Goal: Task Accomplishment & Management: Manage account settings

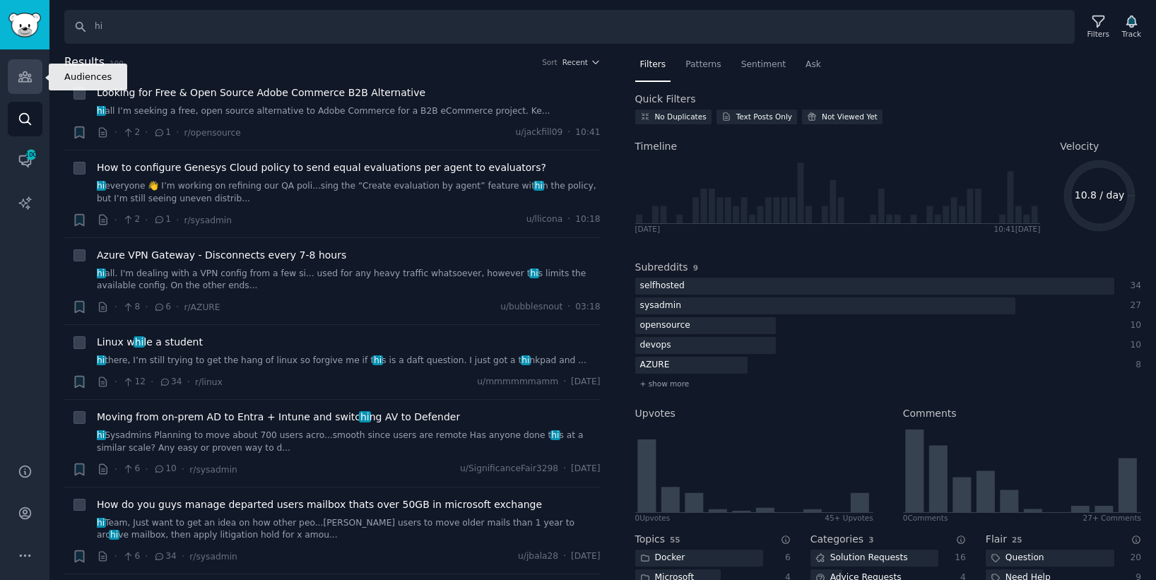
click at [29, 78] on icon "Sidebar" at bounding box center [24, 77] width 13 height 10
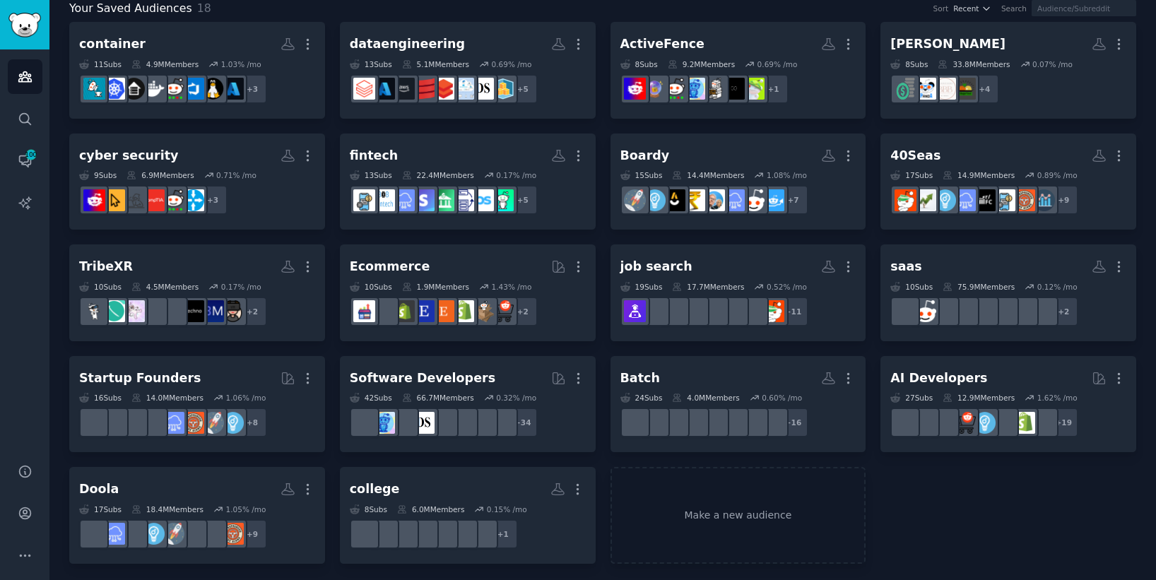
scroll to position [93, 0]
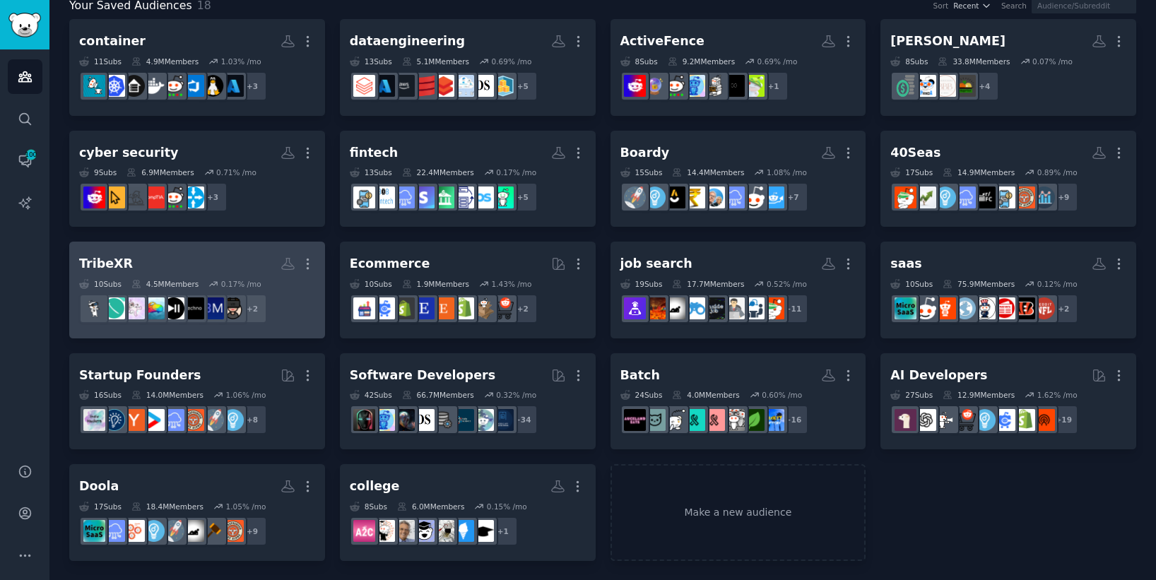
click at [207, 262] on h2 "TribeXR More" at bounding box center [197, 263] width 236 height 25
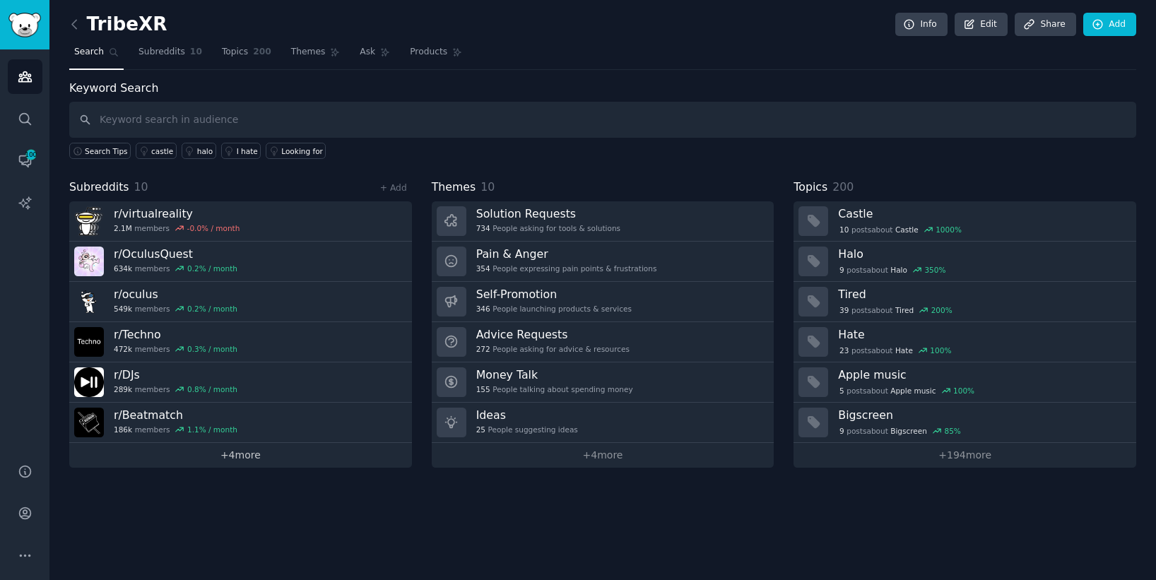
click at [260, 456] on link "+ 4 more" at bounding box center [240, 455] width 343 height 25
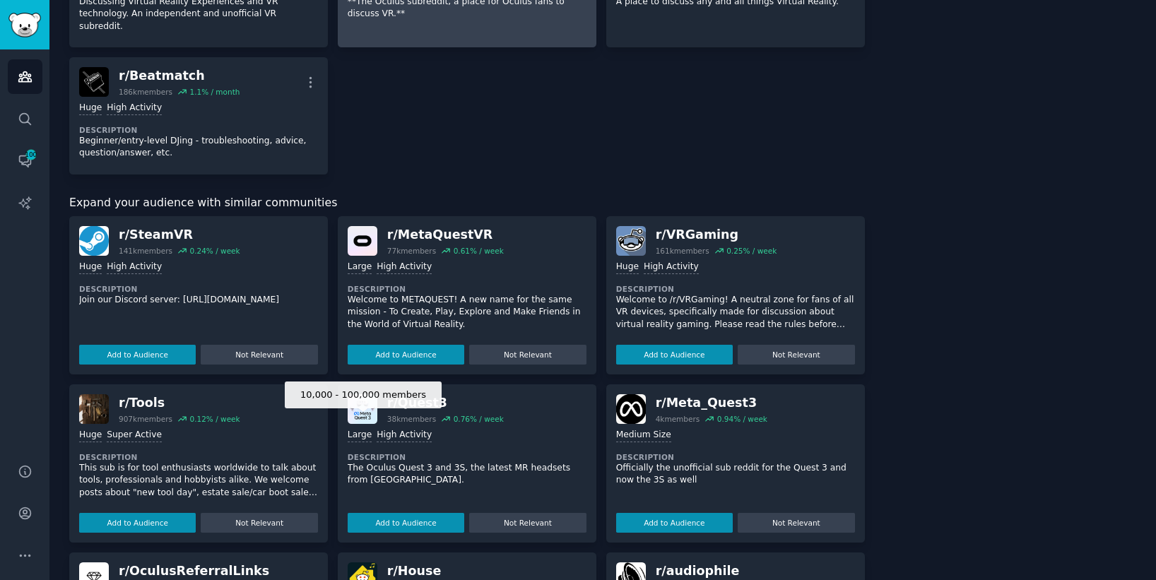
scroll to position [446, 0]
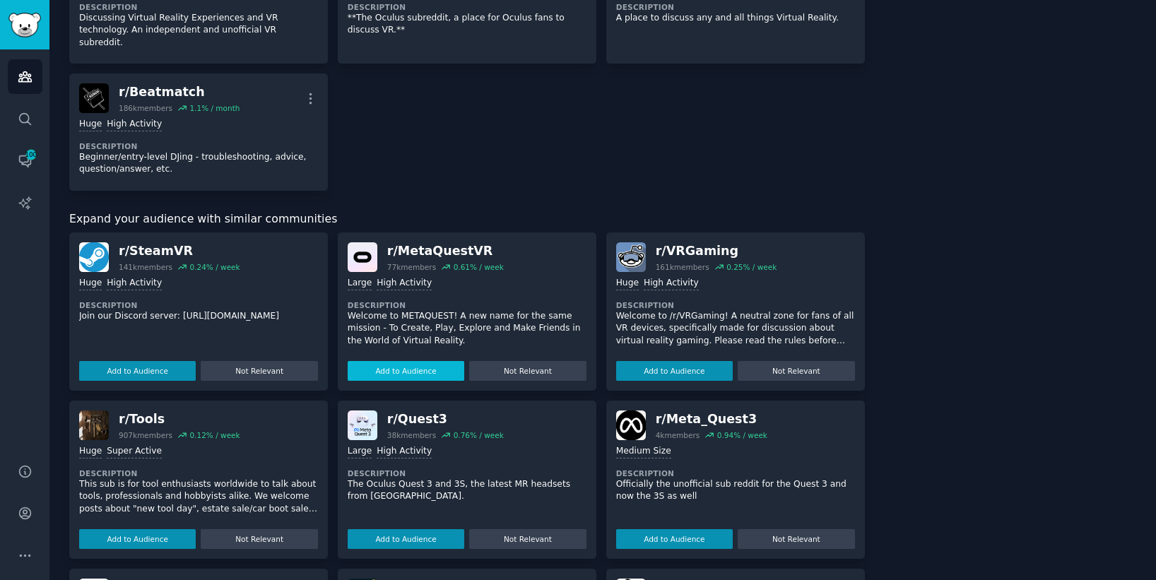
click at [441, 361] on button "Add to Audience" at bounding box center [406, 371] width 117 height 20
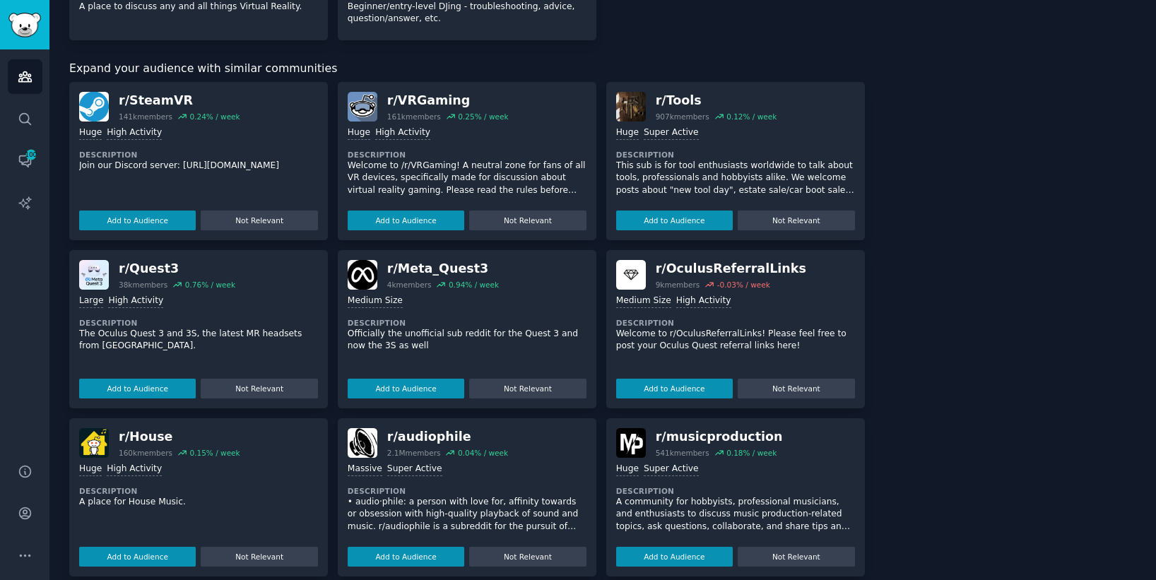
scroll to position [599, 0]
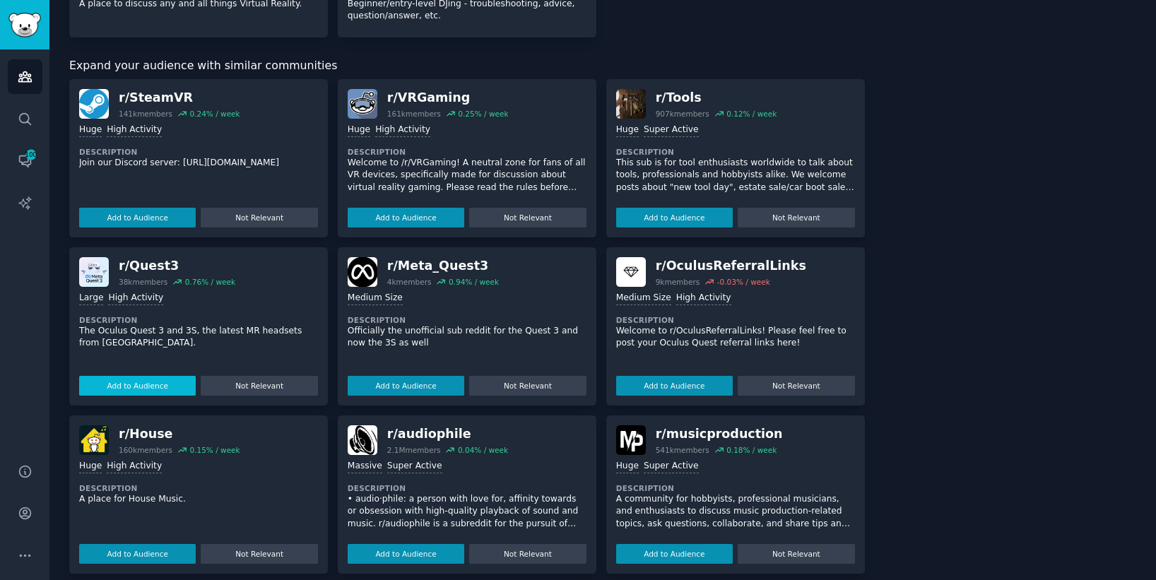
click at [163, 376] on button "Add to Audience" at bounding box center [137, 386] width 117 height 20
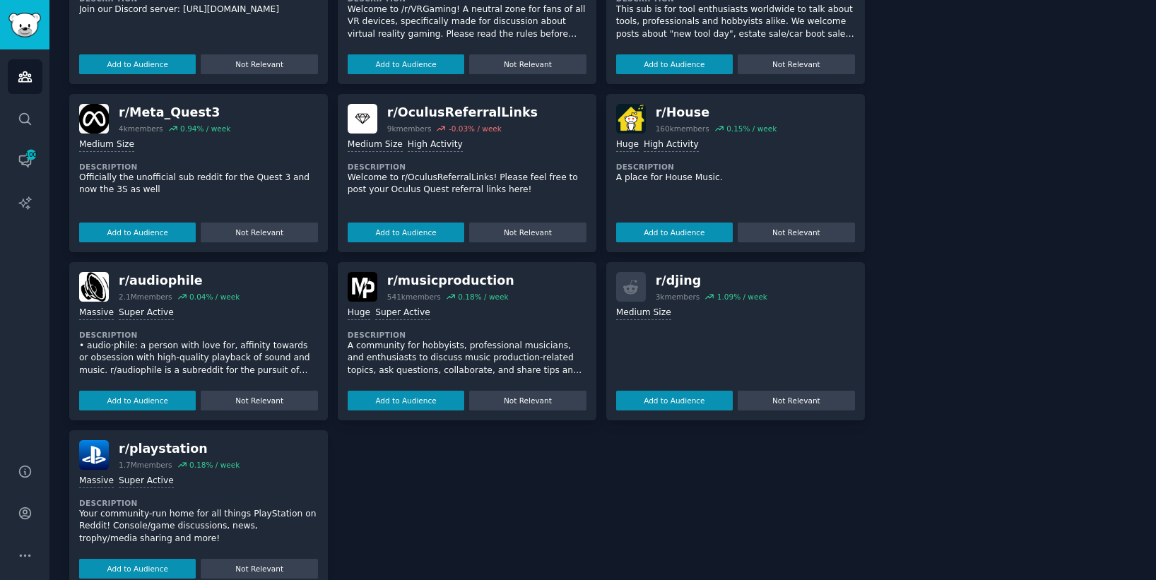
scroll to position [766, 0]
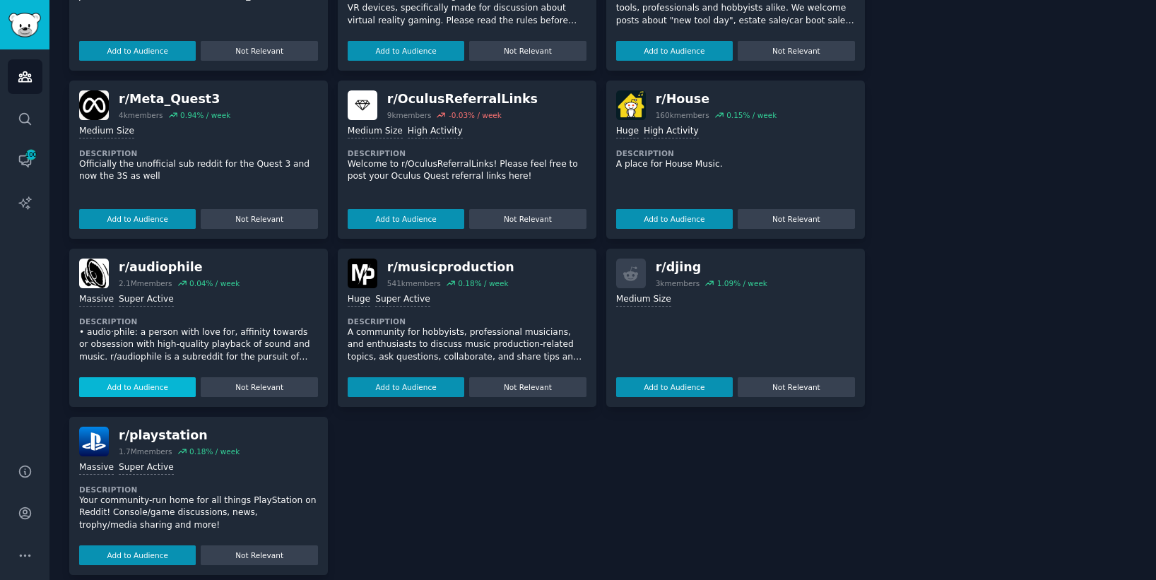
click at [175, 377] on button "Add to Audience" at bounding box center [137, 387] width 117 height 20
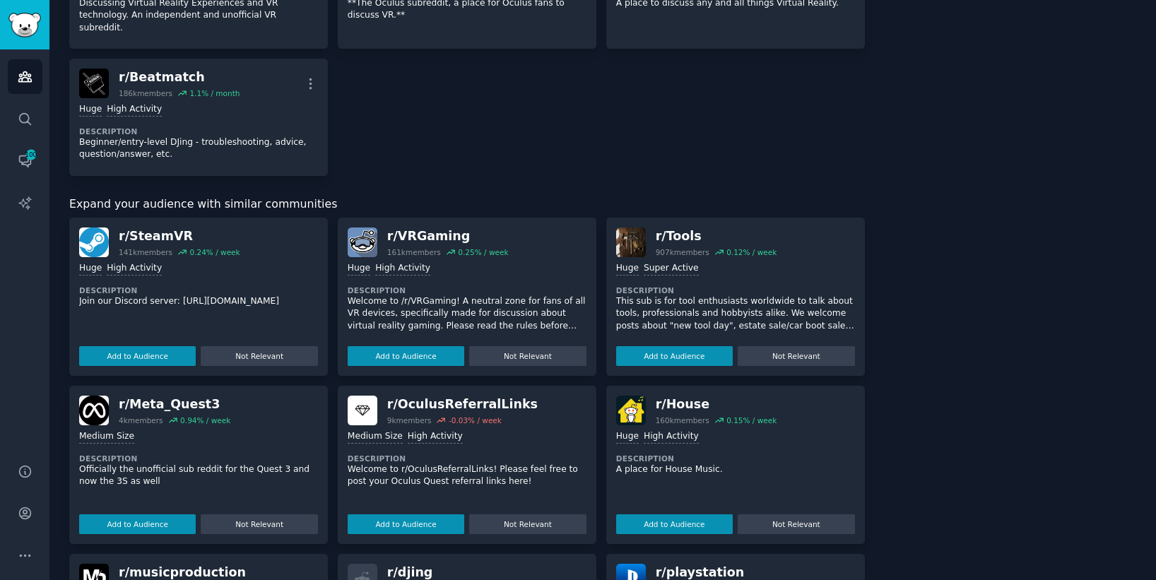
scroll to position [739, 0]
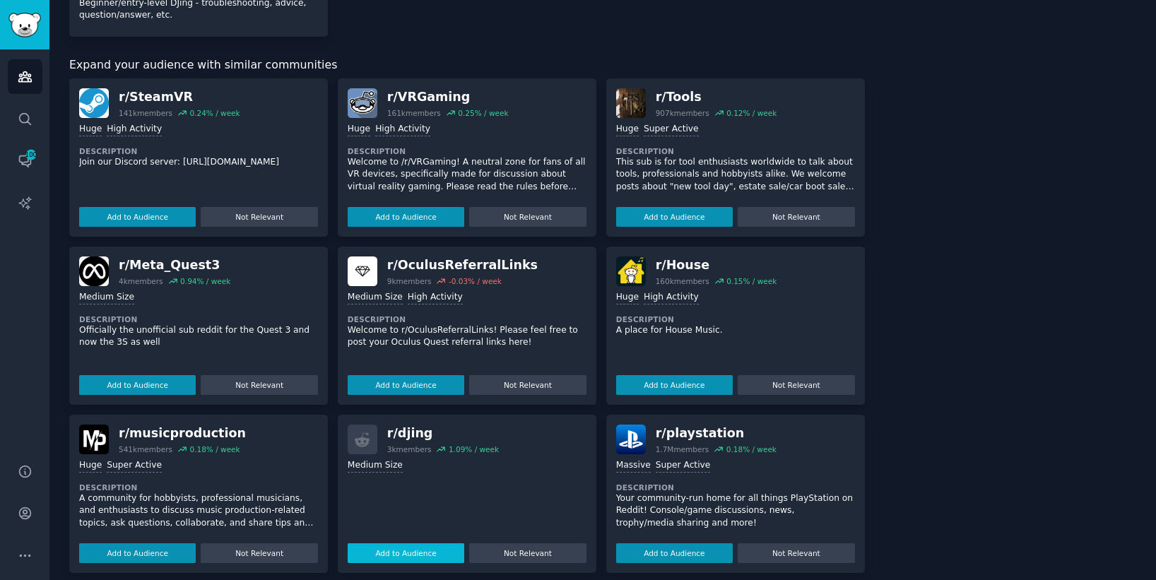
click at [382, 545] on button "Add to Audience" at bounding box center [406, 553] width 117 height 20
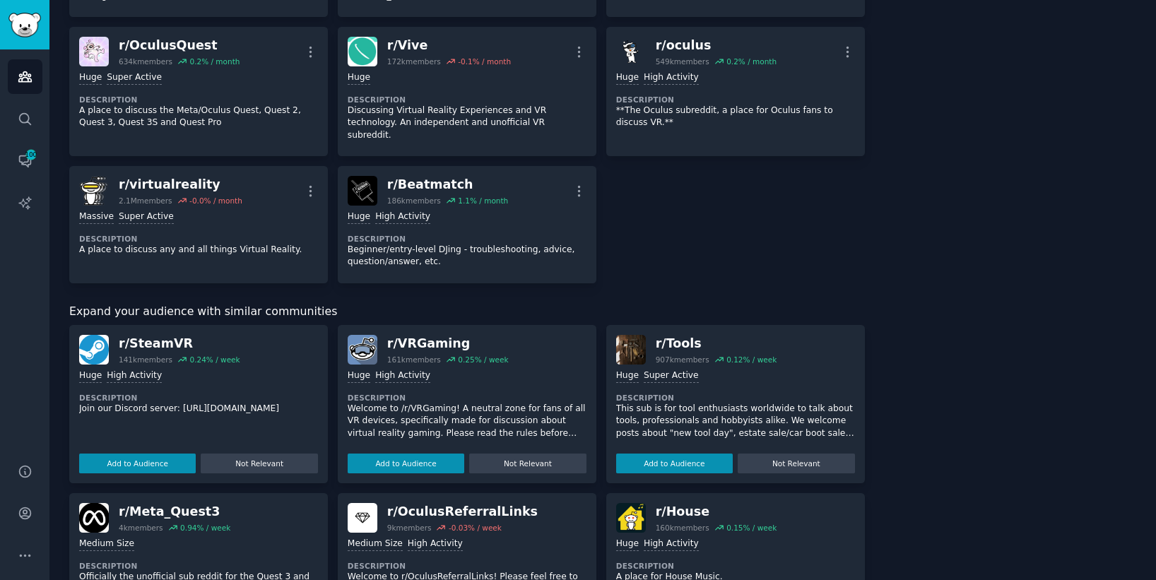
scroll to position [487, 0]
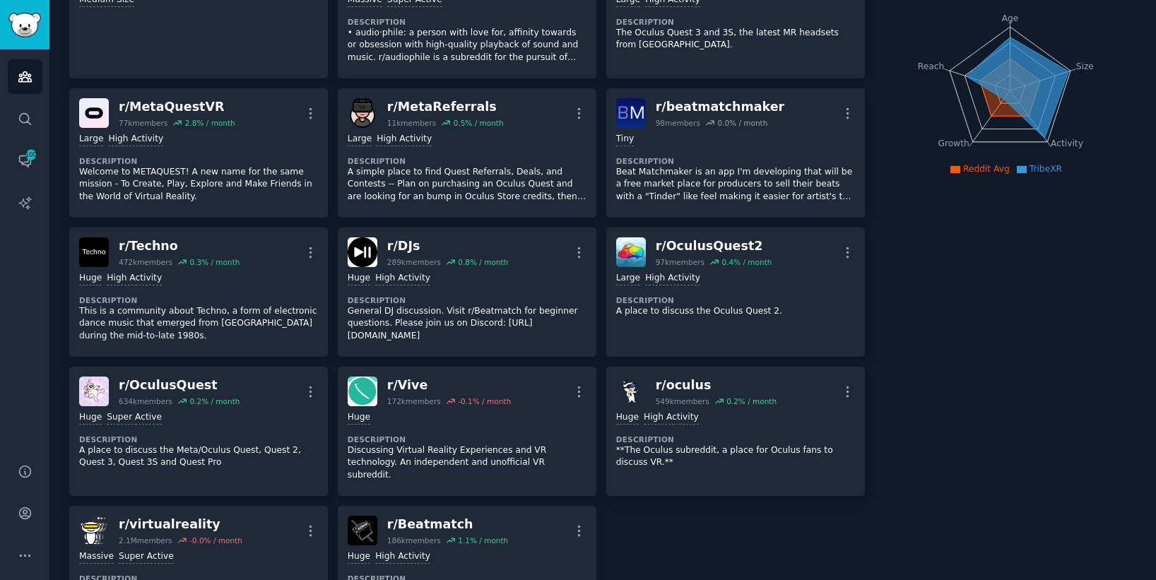
scroll to position [0, 0]
